Goal: Task Accomplishment & Management: Use online tool/utility

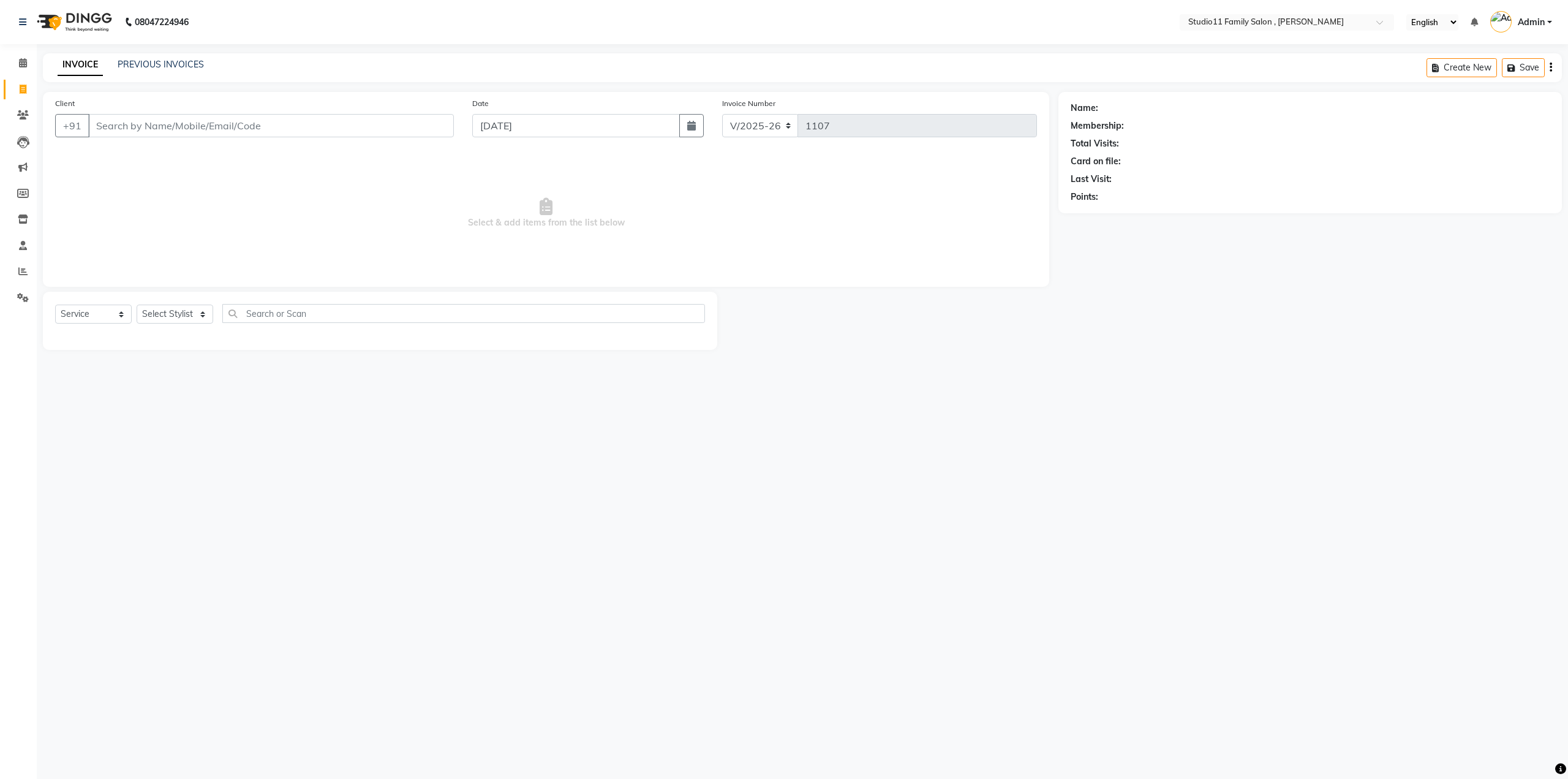
select select "7303"
select select "service"
click at [195, 159] on button "Rohith 957381 3939" at bounding box center [174, 154] width 174 height 20
type input "9573813939"
click at [202, 321] on select "Select Stylist Pranu Satya Kalagara Simran Sita Suresh Vamshi Zishan" at bounding box center [174, 314] width 76 height 19
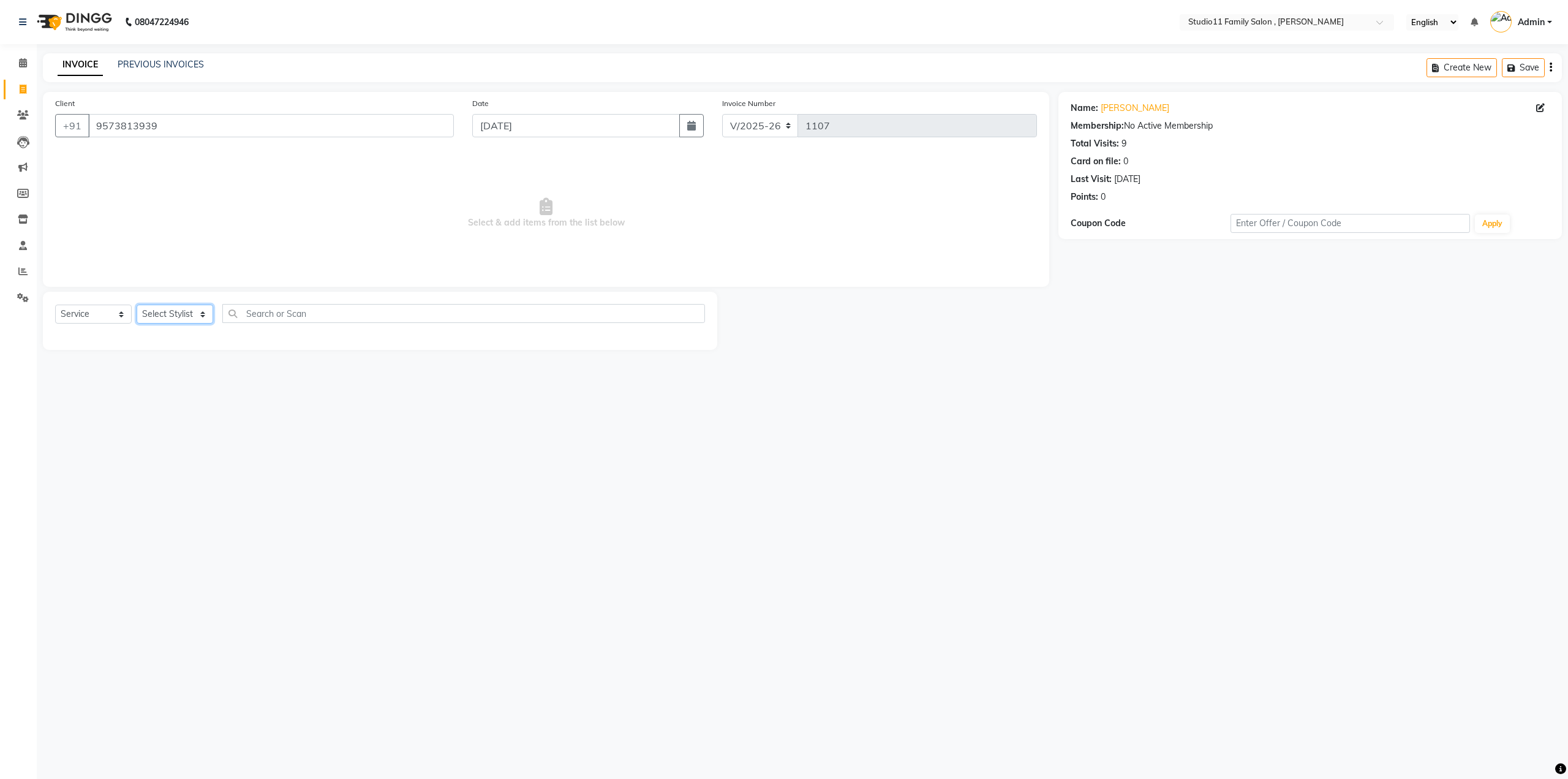
select select "62940"
click at [137, 305] on select "Select Stylist Pranu Satya Kalagara Simran Sita Suresh Vamshi Zishan" at bounding box center [174, 314] width 76 height 19
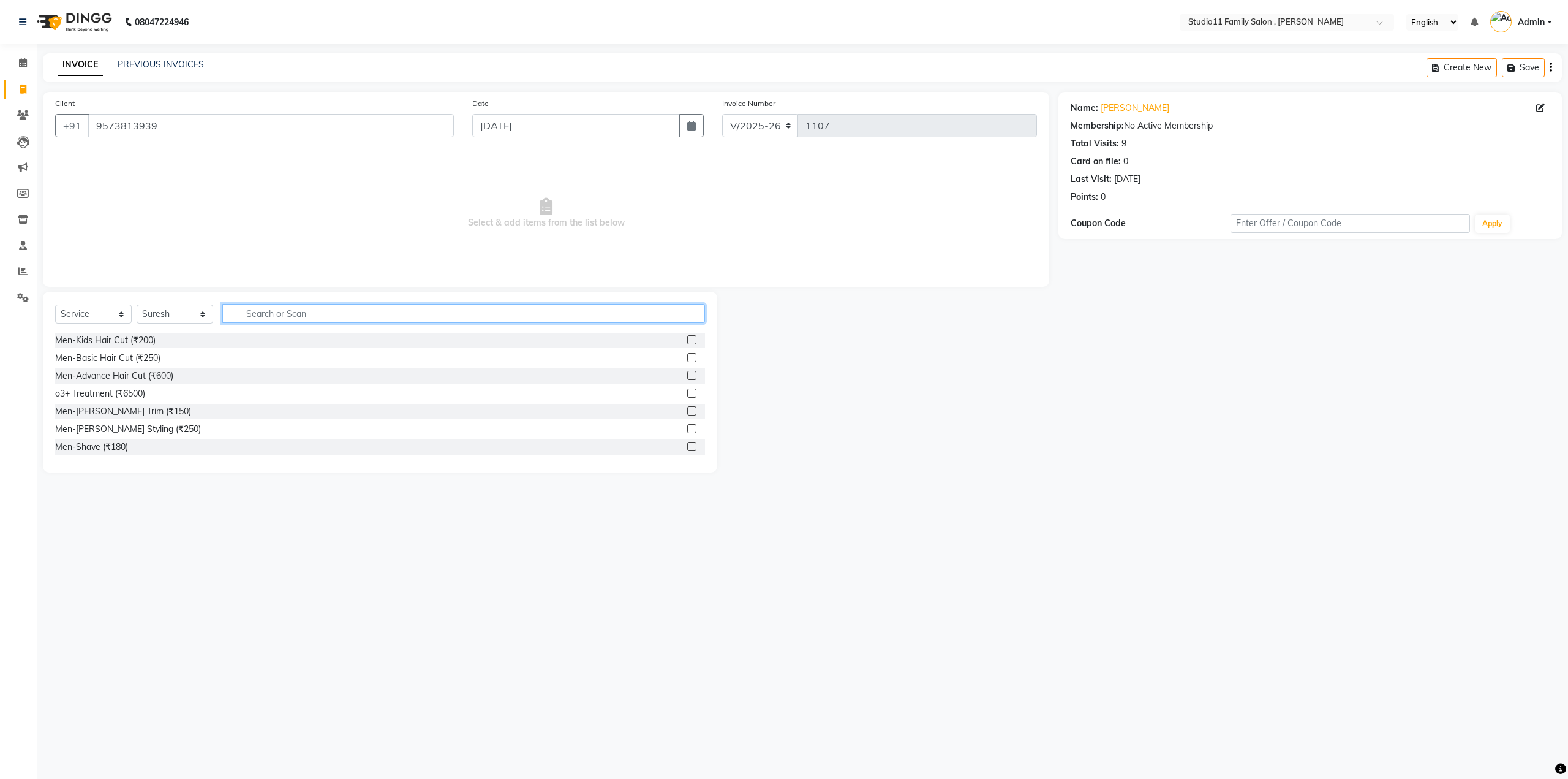
click at [268, 314] on input "text" at bounding box center [464, 313] width 483 height 19
type input "hair"
click at [687, 353] on label at bounding box center [692, 358] width 9 height 9
click at [687, 354] on input "checkbox" at bounding box center [691, 358] width 8 height 8
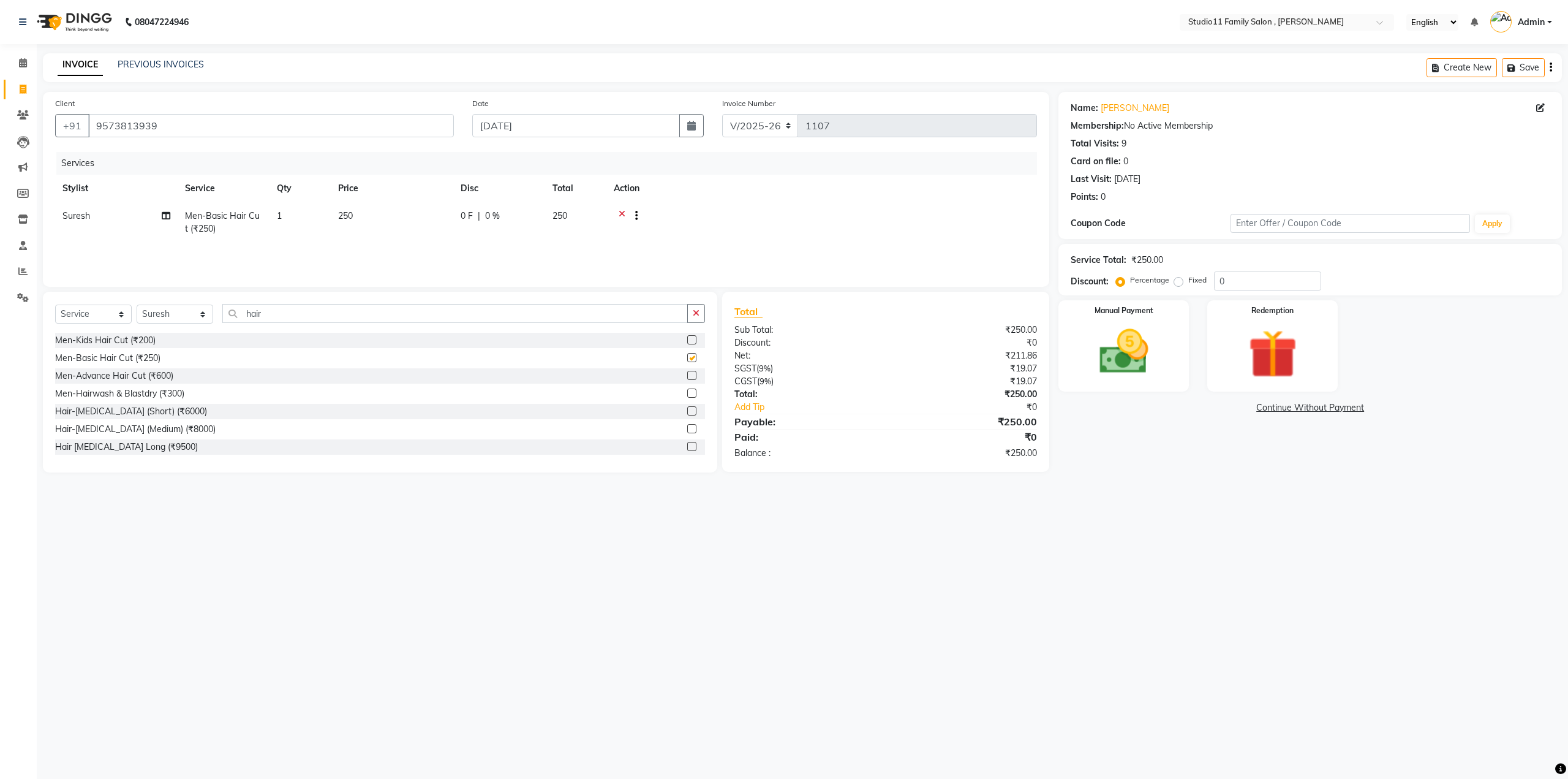
checkbox input "false"
click at [1136, 362] on img at bounding box center [1124, 353] width 83 height 59
click at [1218, 410] on span "CASH" at bounding box center [1216, 408] width 26 height 14
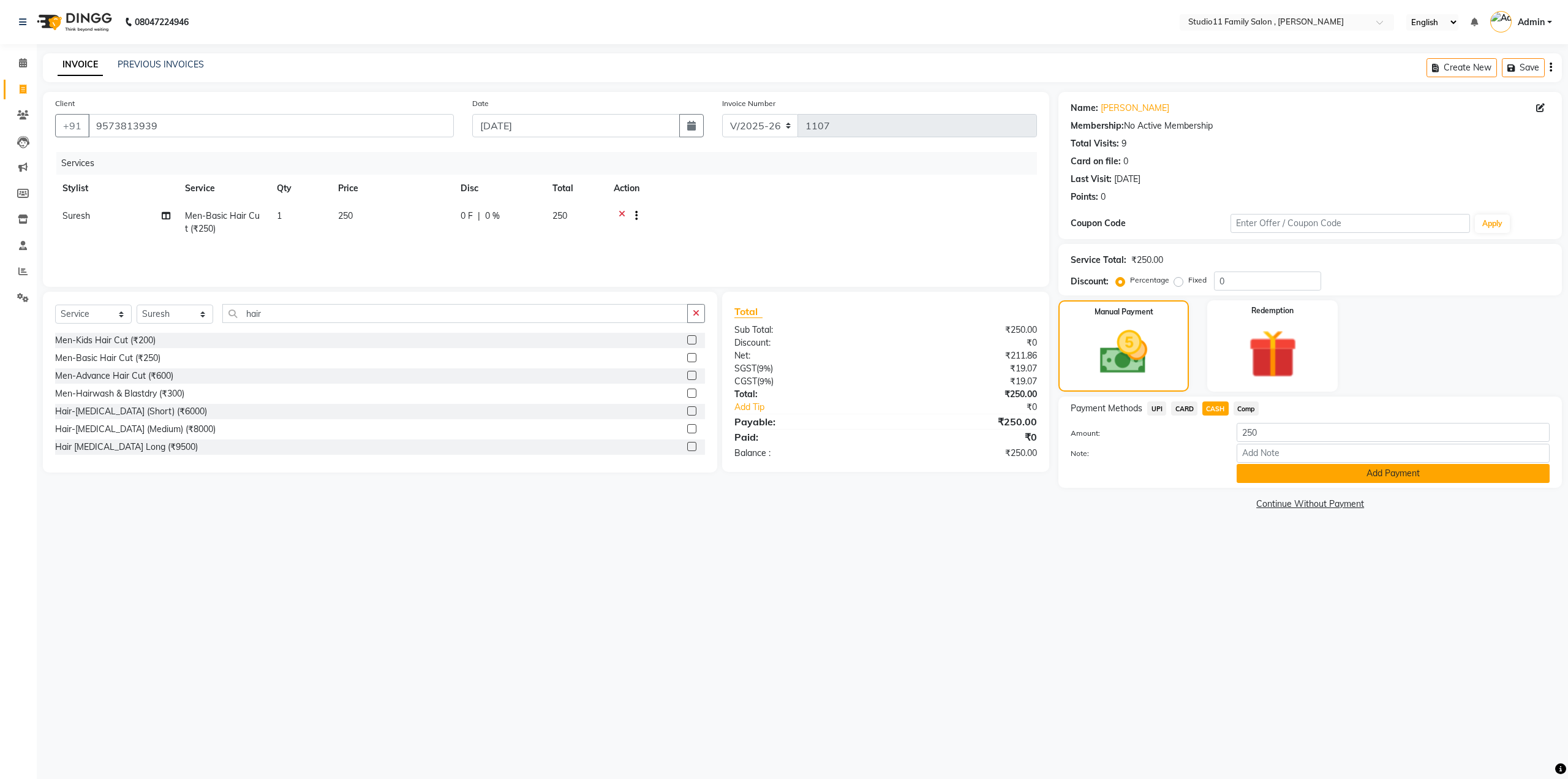
click at [1379, 476] on button "Add Payment" at bounding box center [1393, 473] width 313 height 19
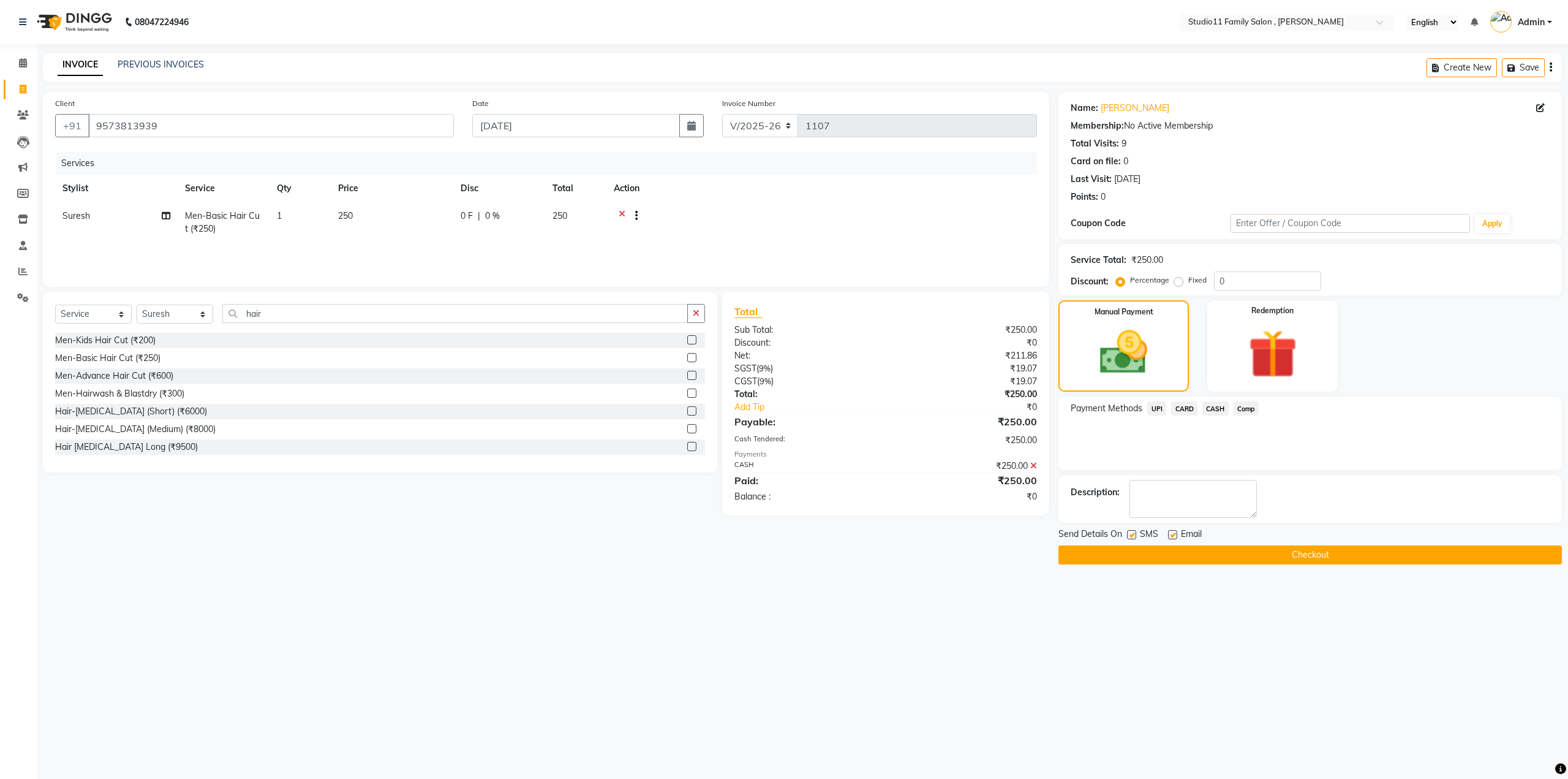
click at [1296, 553] on button "Checkout" at bounding box center [1310, 555] width 503 height 19
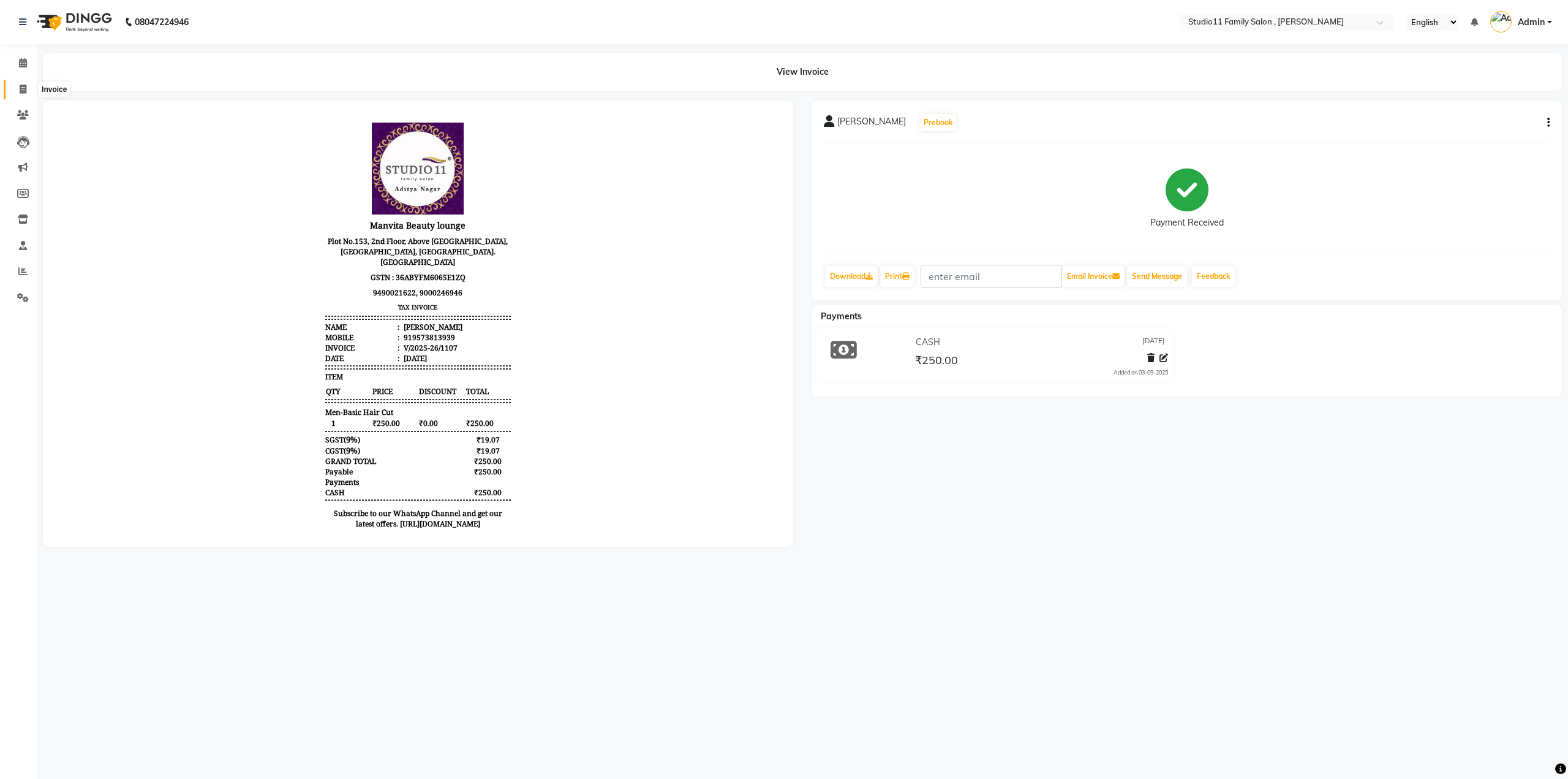
click at [18, 90] on span at bounding box center [23, 90] width 21 height 14
select select "7303"
select select "service"
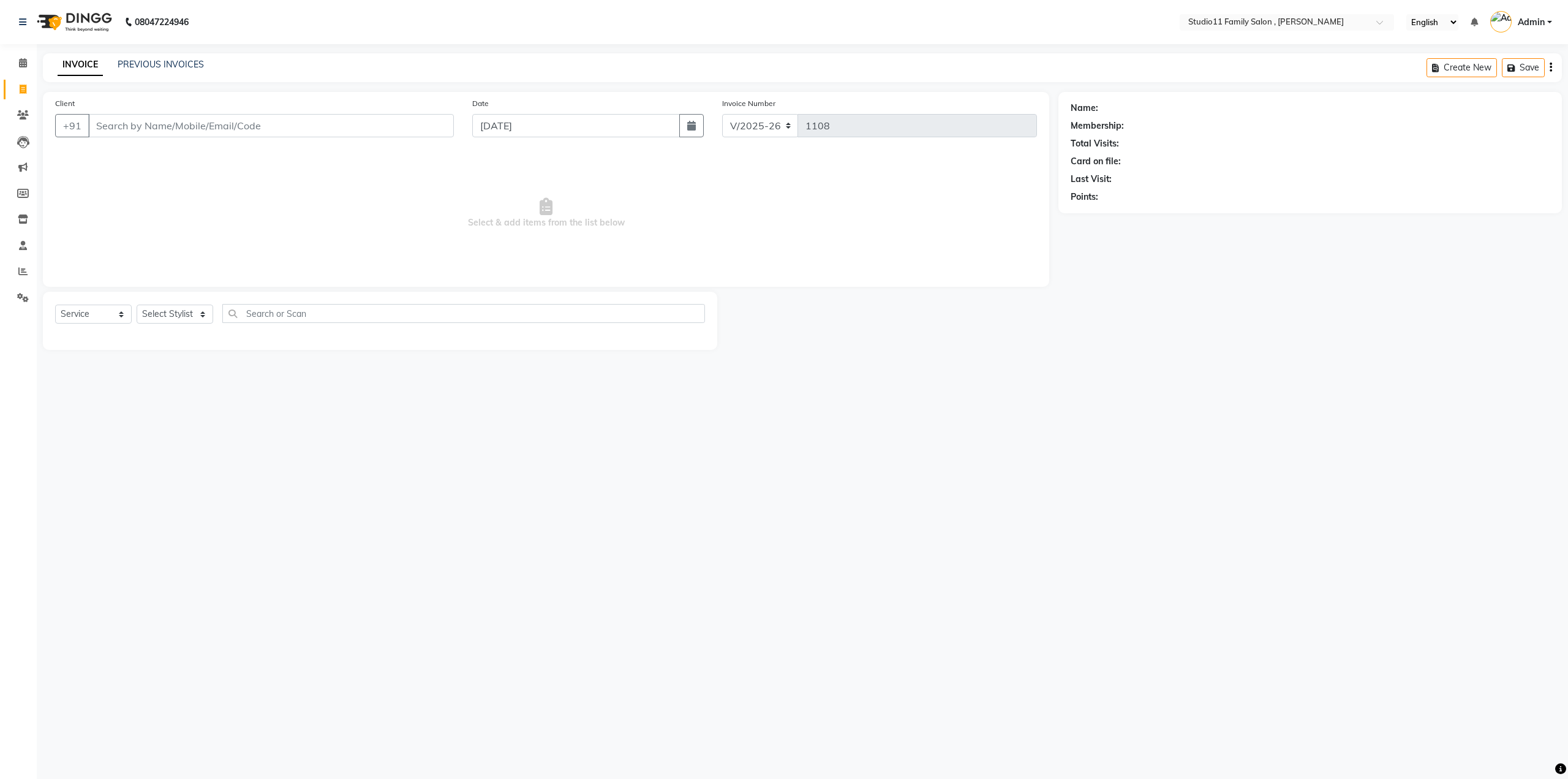
click at [150, 133] on input "Client" at bounding box center [271, 125] width 366 height 23
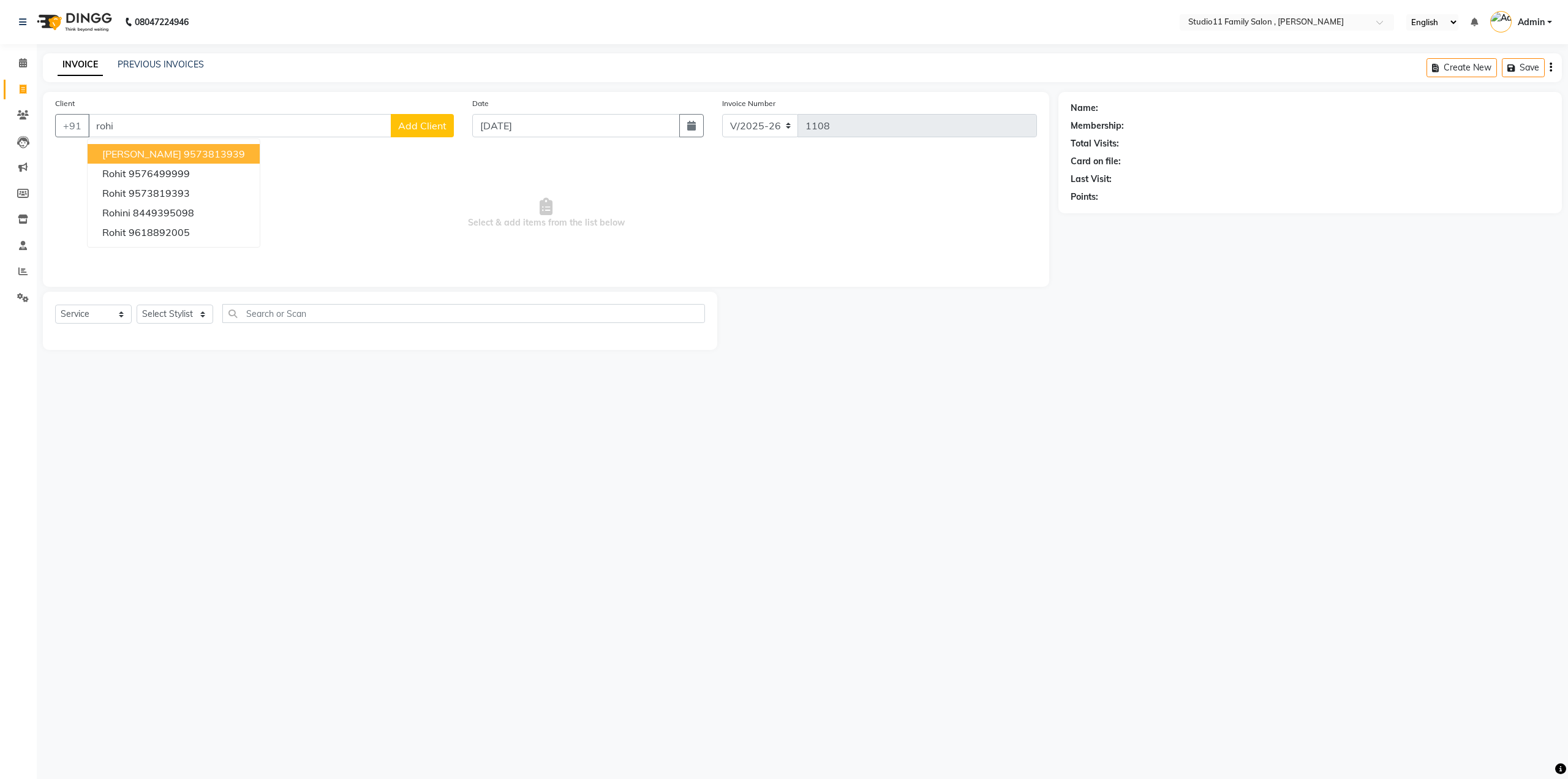
click at [184, 154] on ngb-highlight "9573813939" at bounding box center [214, 154] width 61 height 12
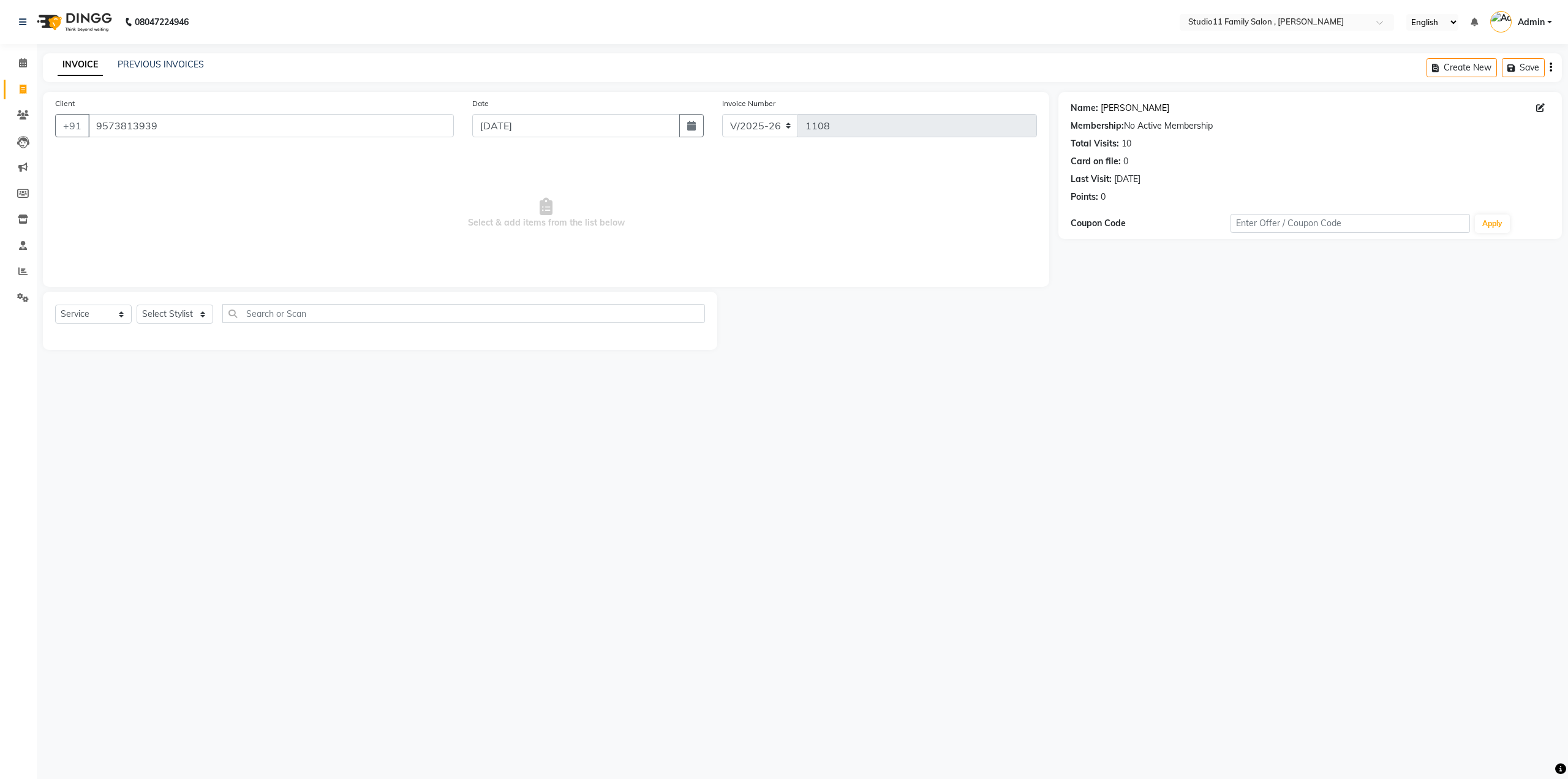
click at [1118, 109] on link "Rohith" at bounding box center [1135, 108] width 69 height 13
click at [279, 122] on input "9573813939" at bounding box center [271, 125] width 366 height 23
type input "9"
click at [238, 184] on span "Select & add items from the list below" at bounding box center [546, 213] width 982 height 122
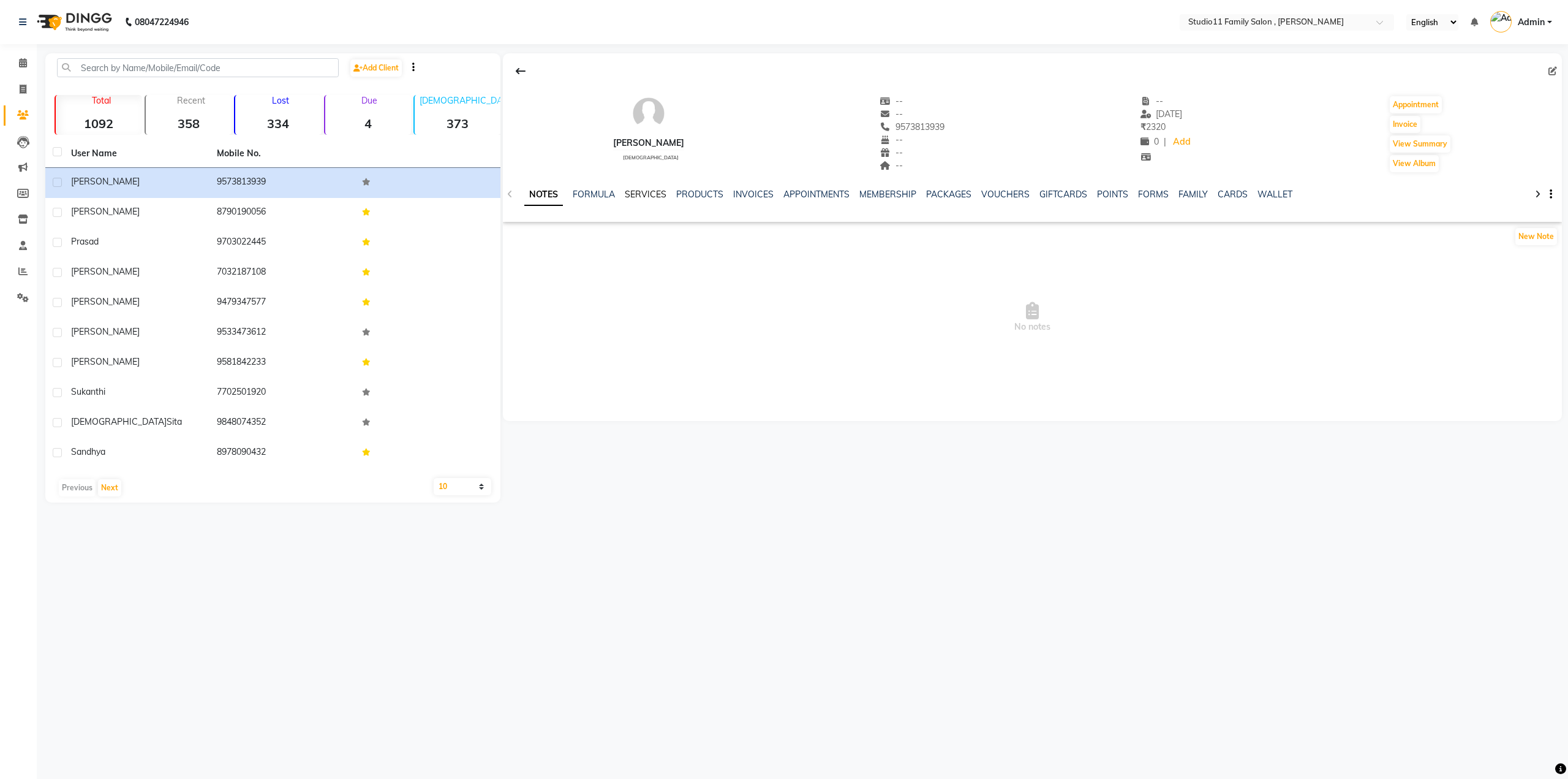
click at [648, 189] on link "SERVICES" at bounding box center [645, 194] width 42 height 11
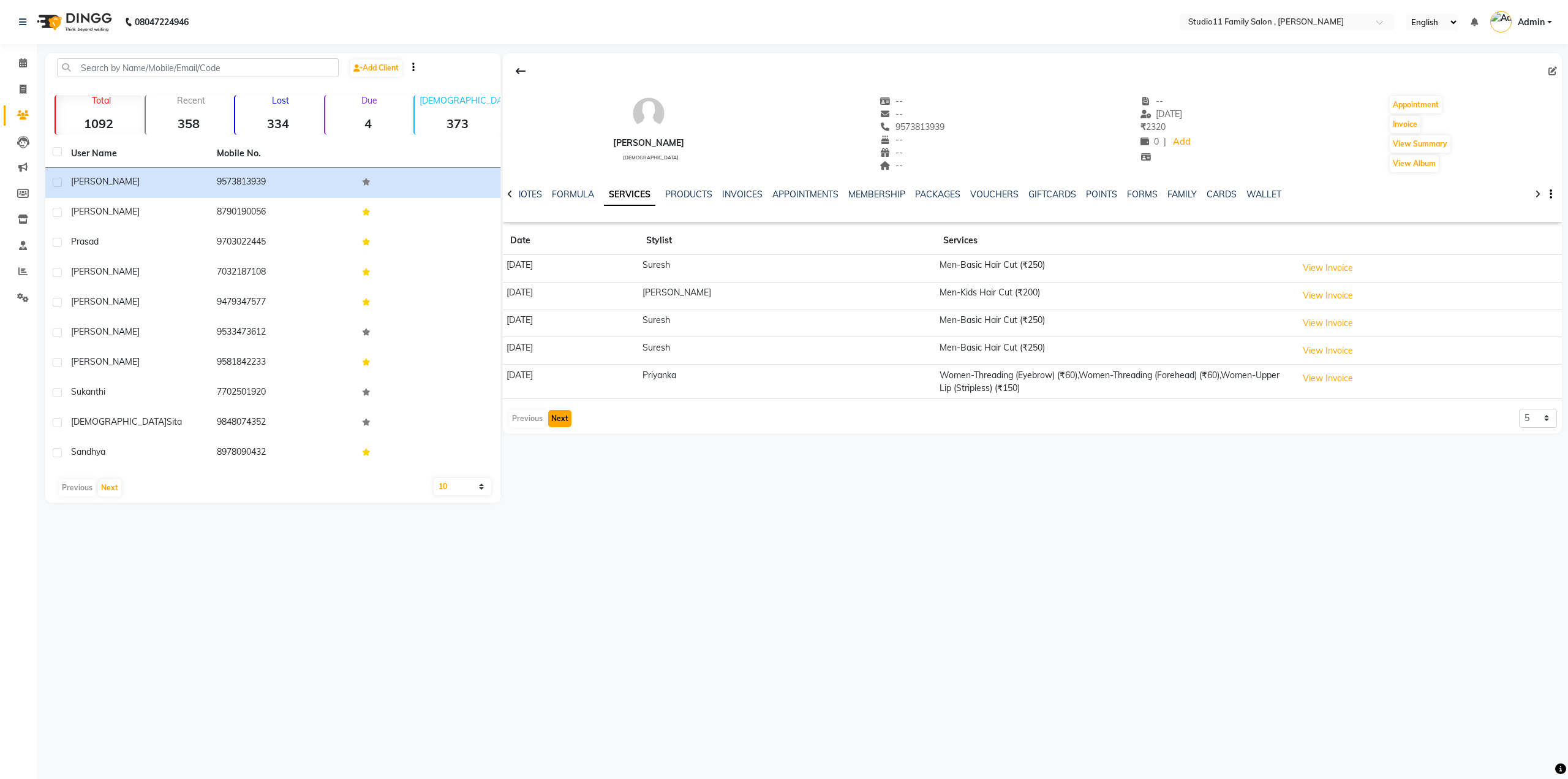
click at [555, 419] on button "Next" at bounding box center [560, 418] width 23 height 17
click at [745, 197] on link "INVOICES" at bounding box center [742, 194] width 41 height 11
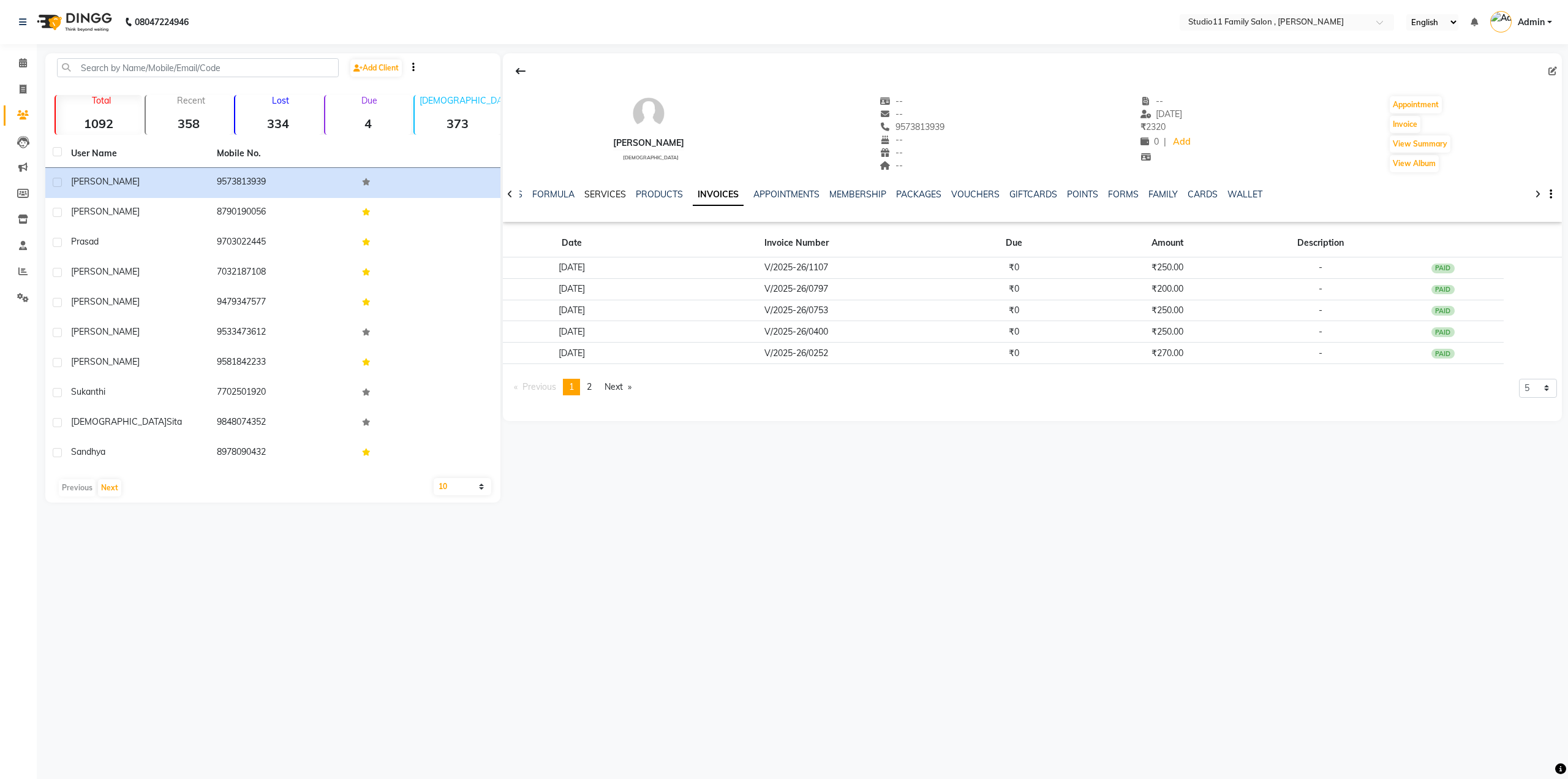
click at [607, 196] on link "SERVICES" at bounding box center [605, 194] width 42 height 11
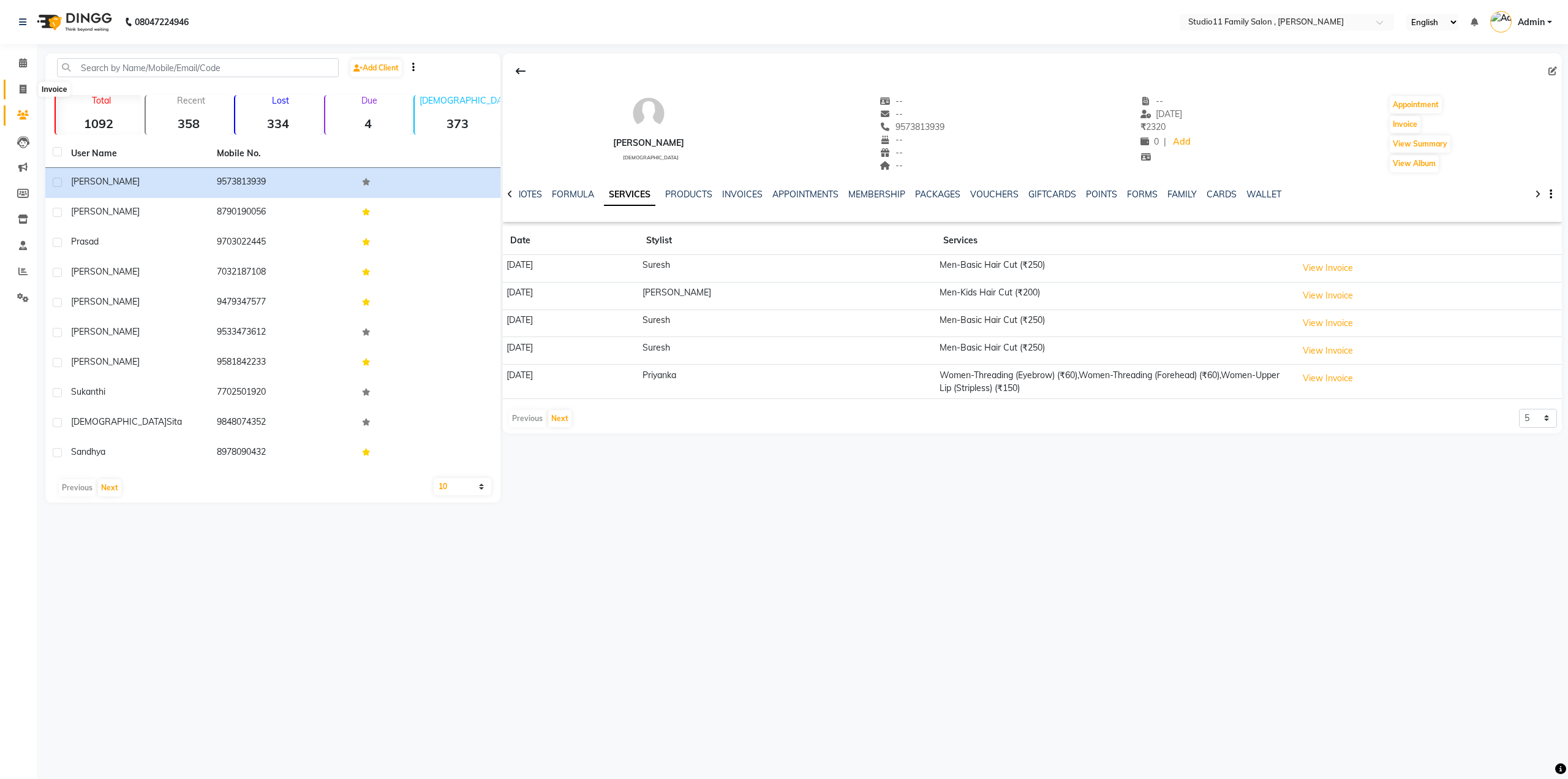
click at [22, 94] on span at bounding box center [23, 90] width 21 height 14
select select "service"
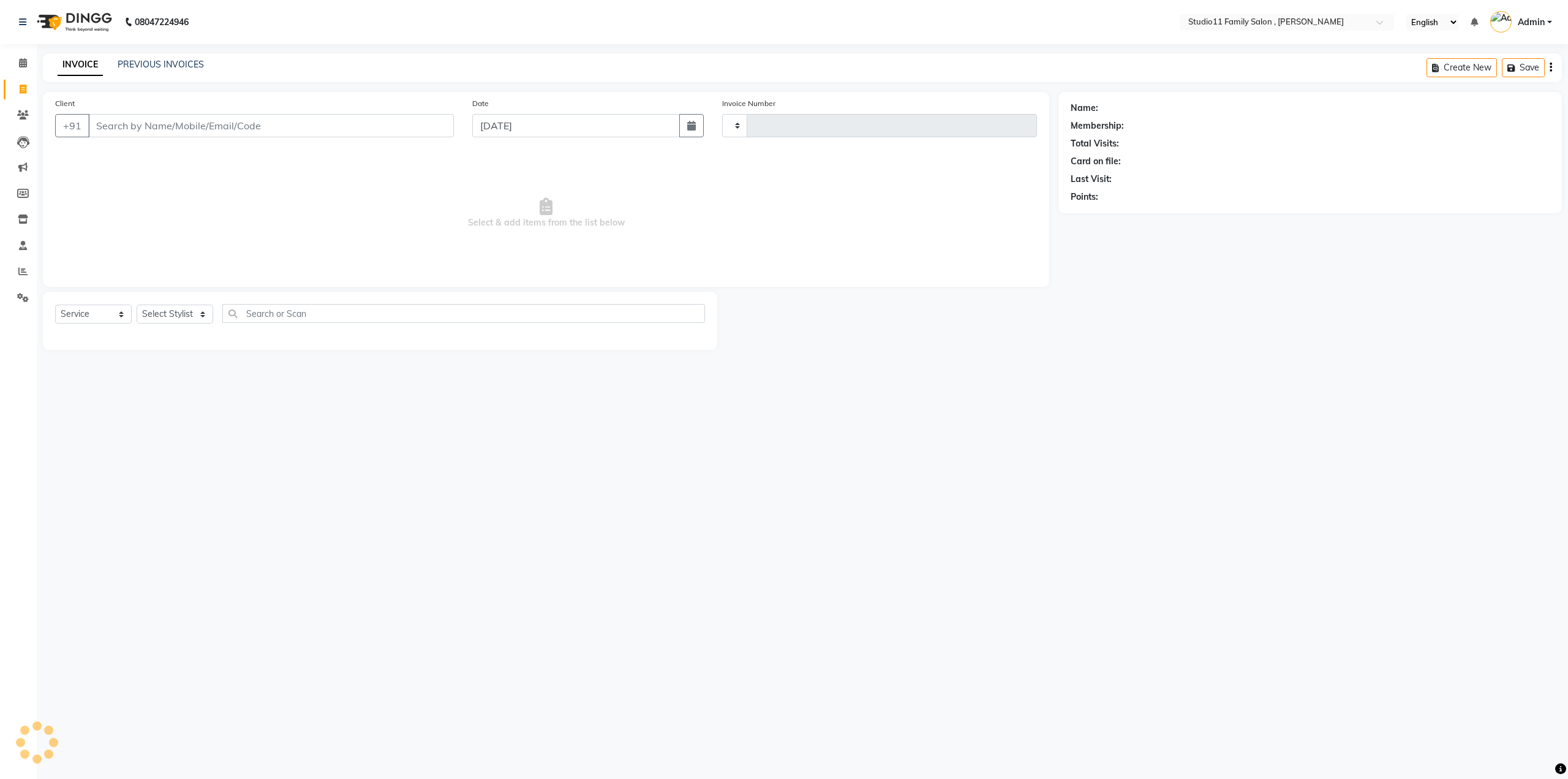
type input "1108"
select select "7303"
click at [168, 61] on link "PREVIOUS INVOICES" at bounding box center [161, 64] width 86 height 11
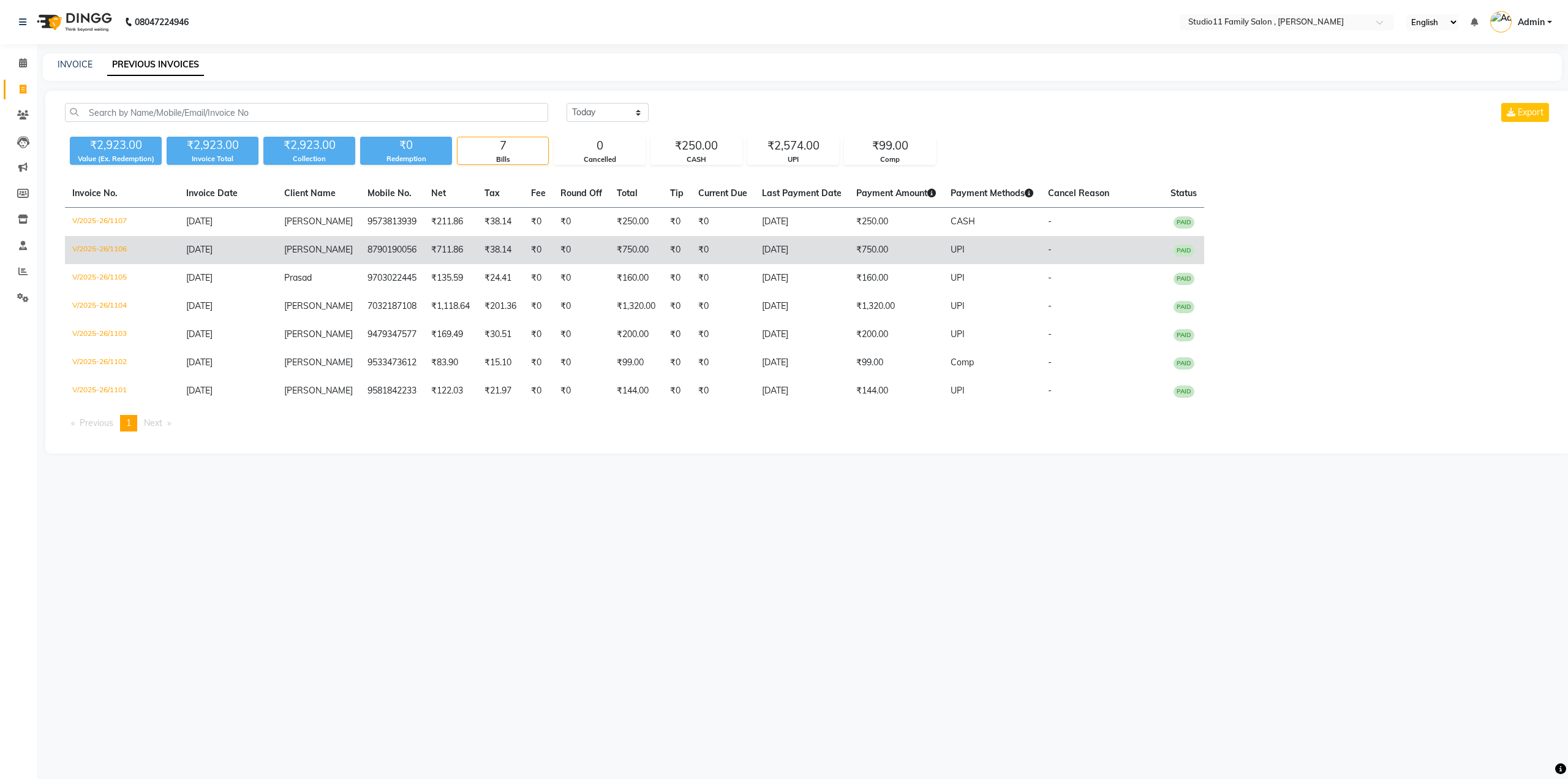
click at [306, 250] on span "[PERSON_NAME]" at bounding box center [318, 249] width 69 height 11
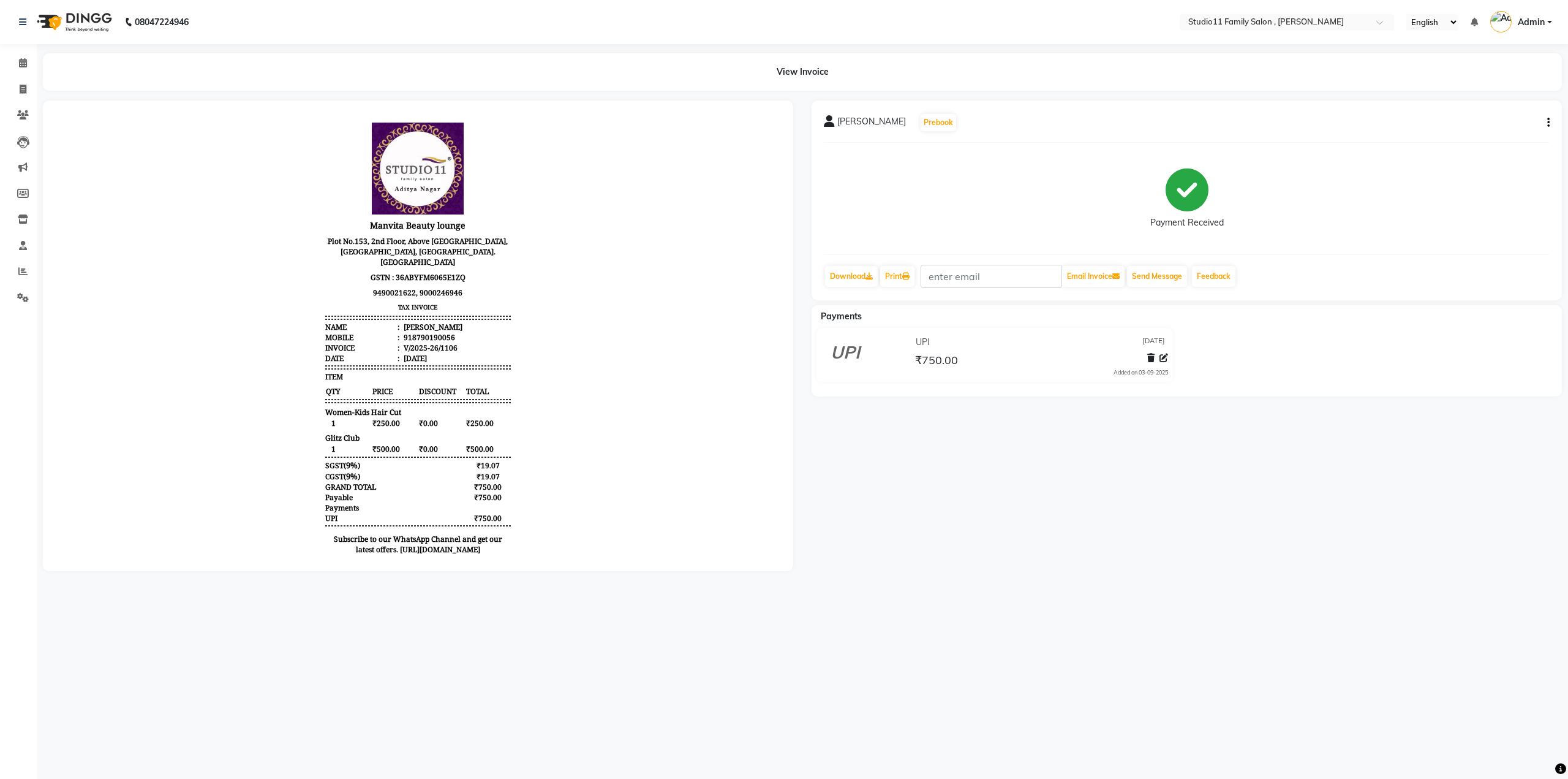
click at [426, 332] on div "918790190056" at bounding box center [428, 337] width 54 height 11
copy div "918790190056"
click at [25, 84] on span at bounding box center [23, 90] width 21 height 14
select select "7303"
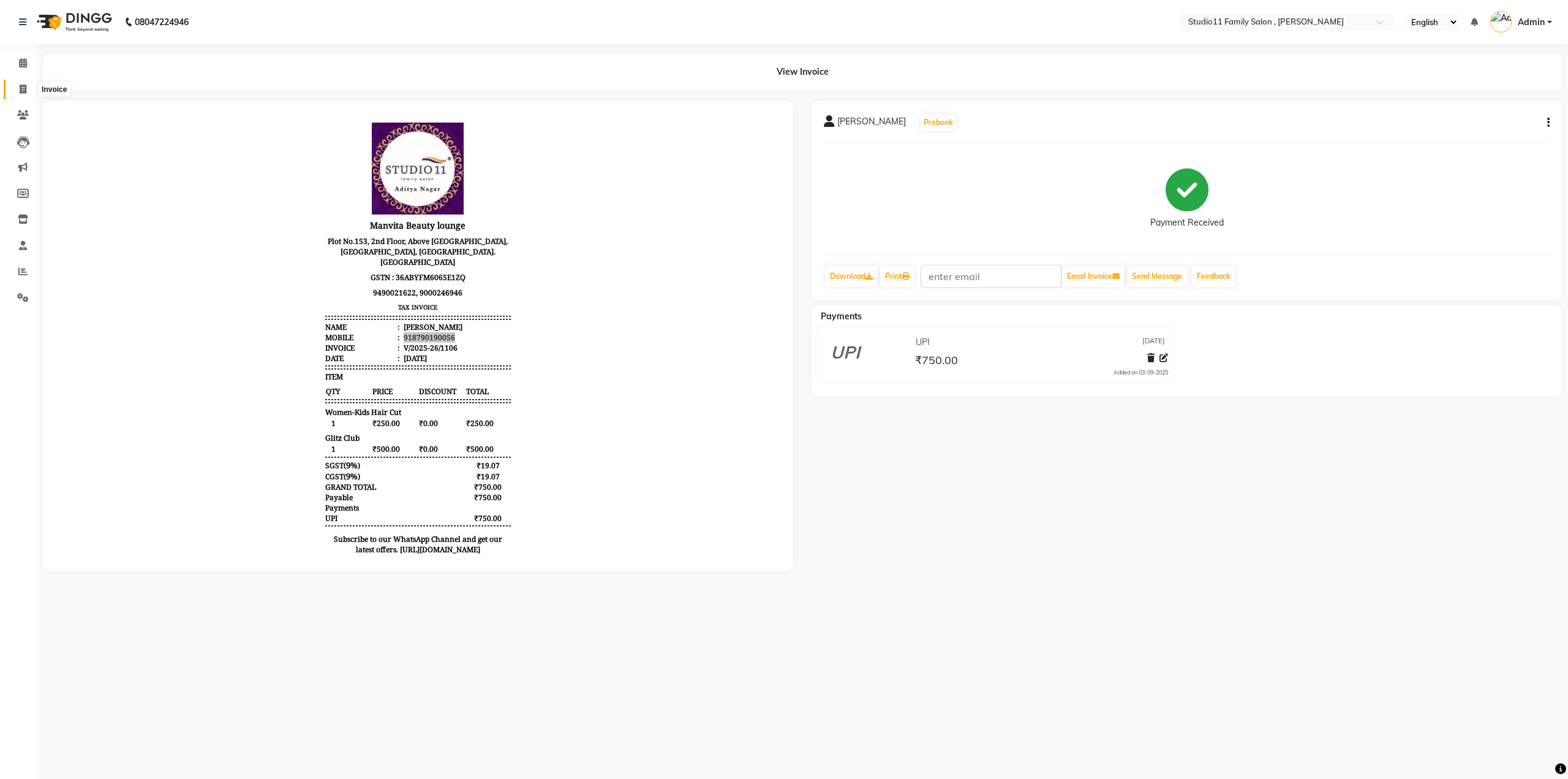
select select "service"
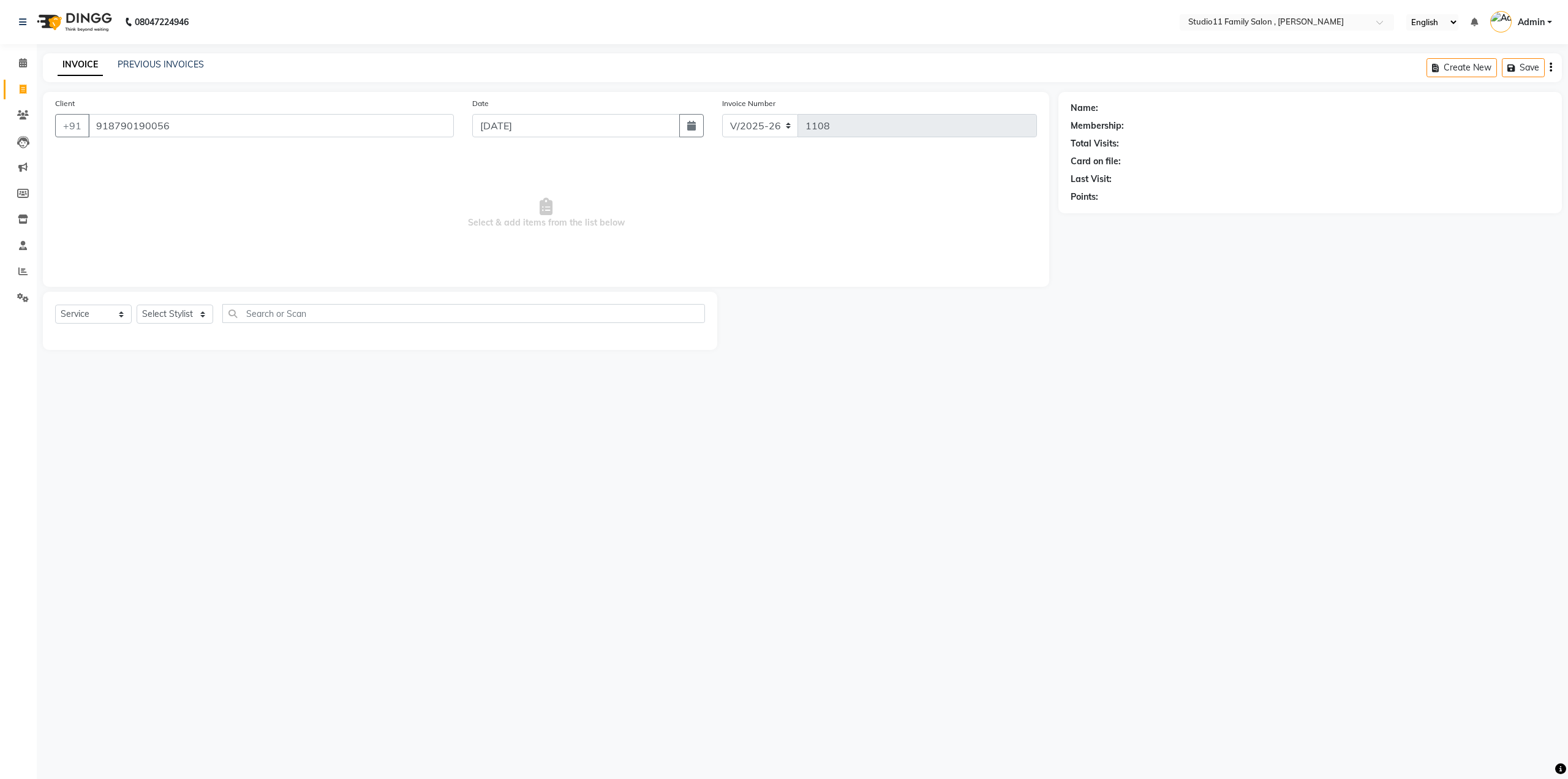
type input "918790190056"
select select "1: Object"
click at [1114, 109] on link "[PERSON_NAME]" at bounding box center [1135, 108] width 69 height 13
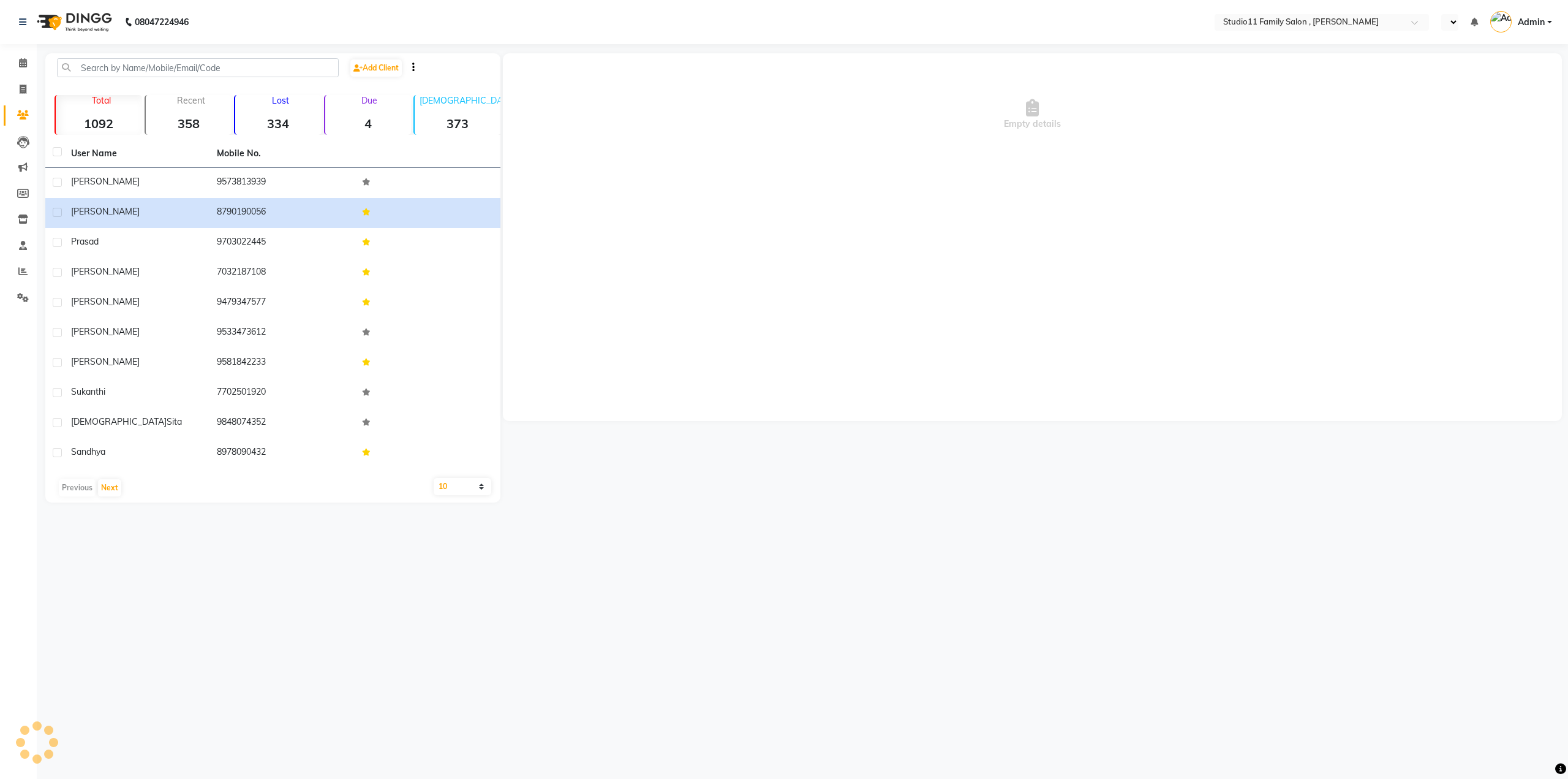
select select "en"
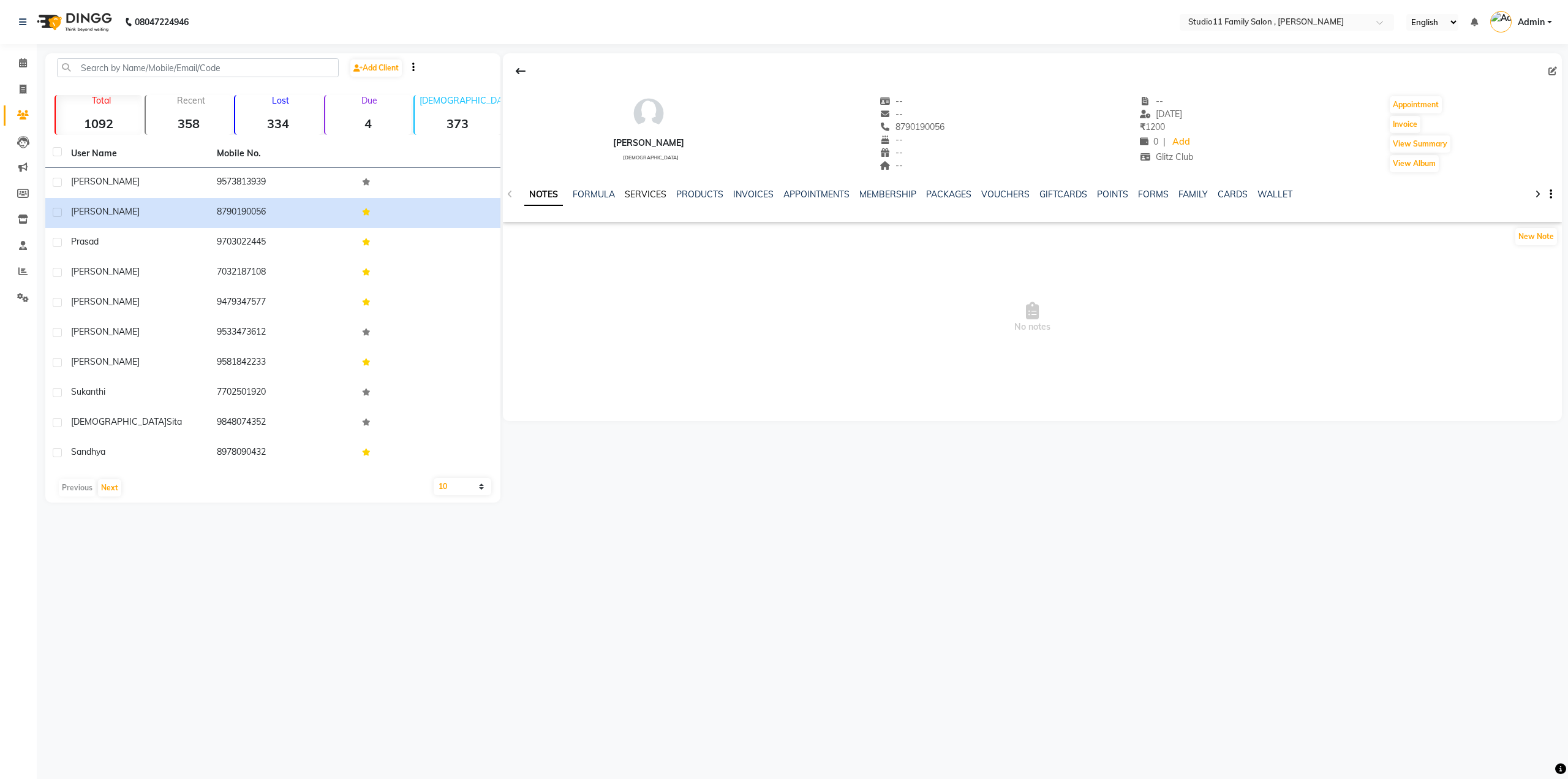
click at [652, 192] on link "SERVICES" at bounding box center [645, 194] width 42 height 11
